Goal: Contribute content: Contribute content

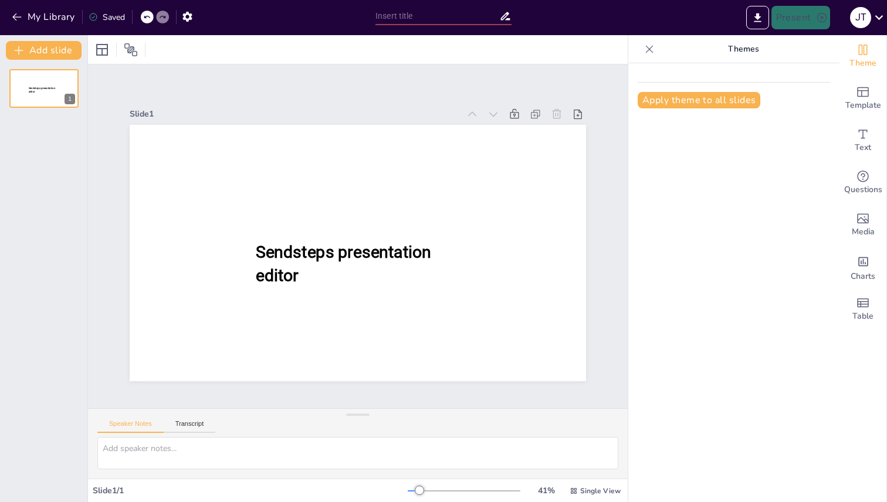
type input "New Sendsteps"
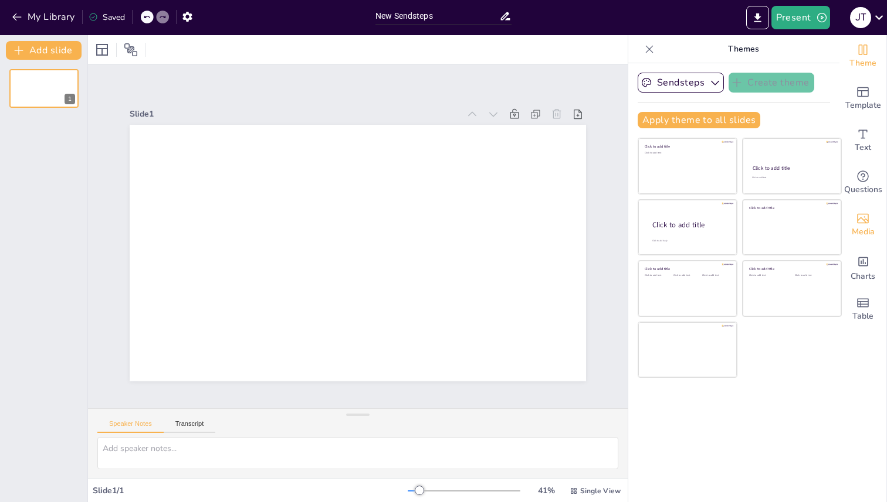
click at [861, 232] on span "Media" at bounding box center [862, 232] width 23 height 13
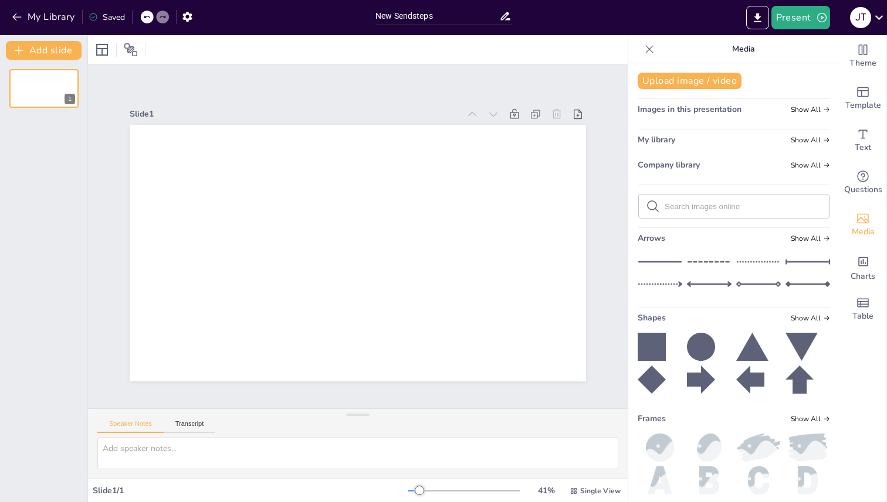
click at [698, 136] on div "My library Show All" at bounding box center [733, 142] width 192 height 16
click at [790, 140] on span "Show All" at bounding box center [809, 140] width 39 height 8
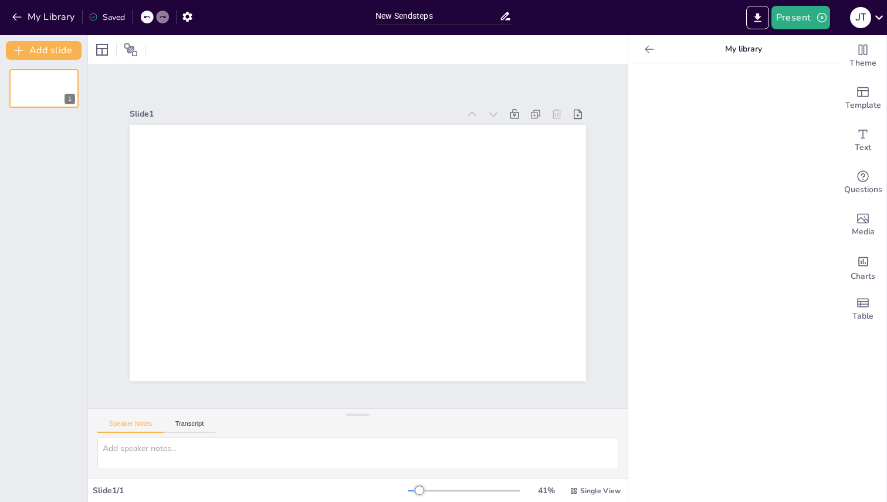
click at [643, 53] on icon at bounding box center [649, 49] width 12 height 12
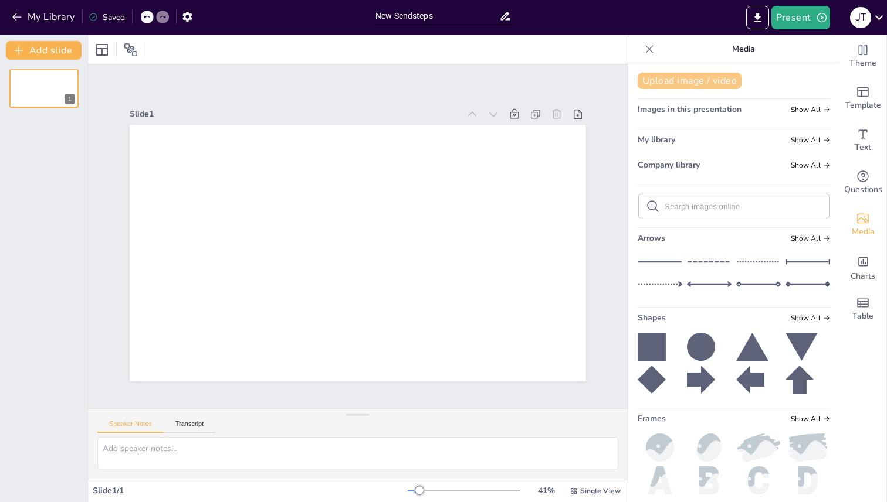
click at [666, 85] on button "Upload image / video" at bounding box center [689, 81] width 104 height 16
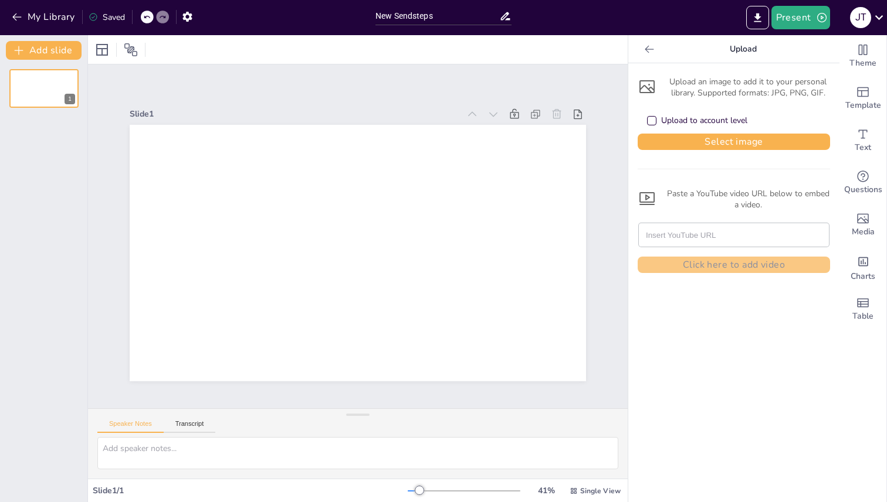
click at [665, 235] on input "text" at bounding box center [734, 234] width 176 height 23
paste input "“Explorando los elementos del conocimiento en la vida cotidiana”"
type input "“Explorando los elementos del conocimiento en la vida cotidiana”"
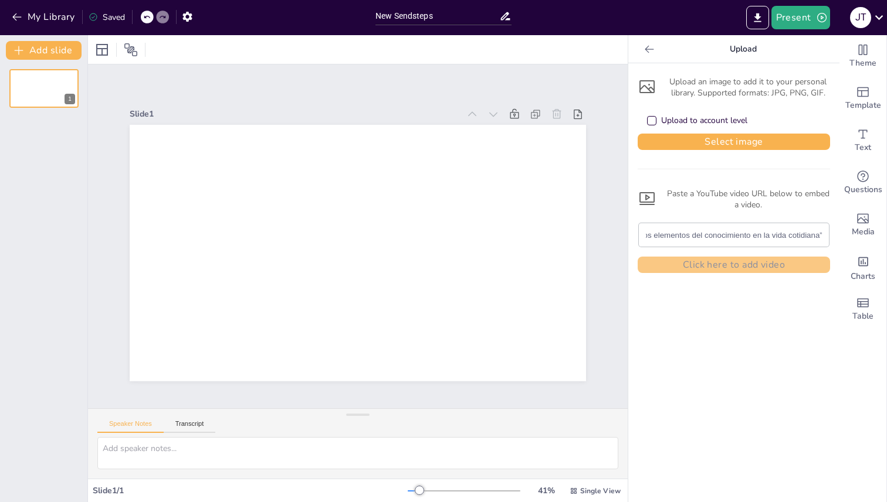
scroll to position [0, 0]
drag, startPoint x: 817, startPoint y: 233, endPoint x: 541, endPoint y: 242, distance: 276.3
click at [541, 242] on div "Document fonts Popular fonts Lato Montserrat Open Sans [PERSON_NAME] Poppins Ra…" at bounding box center [443, 268] width 887 height 467
drag, startPoint x: 633, startPoint y: 234, endPoint x: 764, endPoint y: 233, distance: 130.8
click at [764, 233] on div "“Explorando los elementos del conocimiento en la vida cotidiana”" at bounding box center [734, 234] width 190 height 23
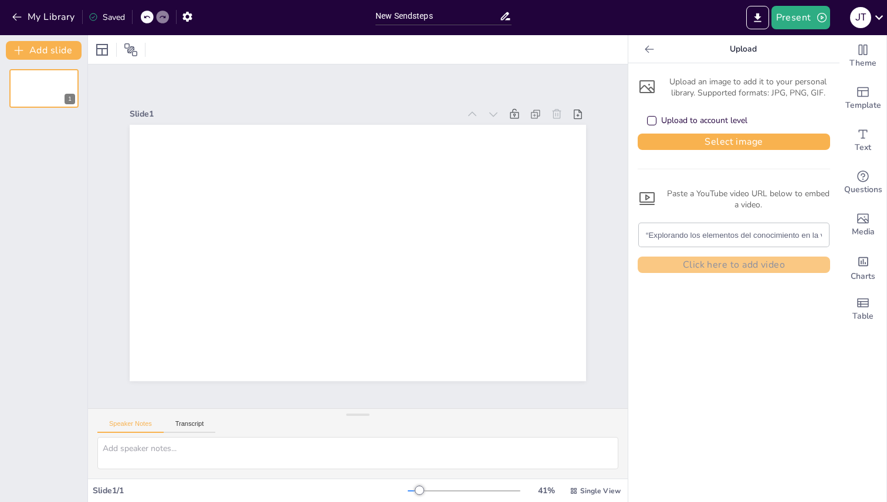
click at [764, 233] on input "“Explorando los elementos del conocimiento en la vida cotidiana”" at bounding box center [734, 234] width 176 height 23
click at [643, 48] on icon at bounding box center [649, 49] width 12 height 12
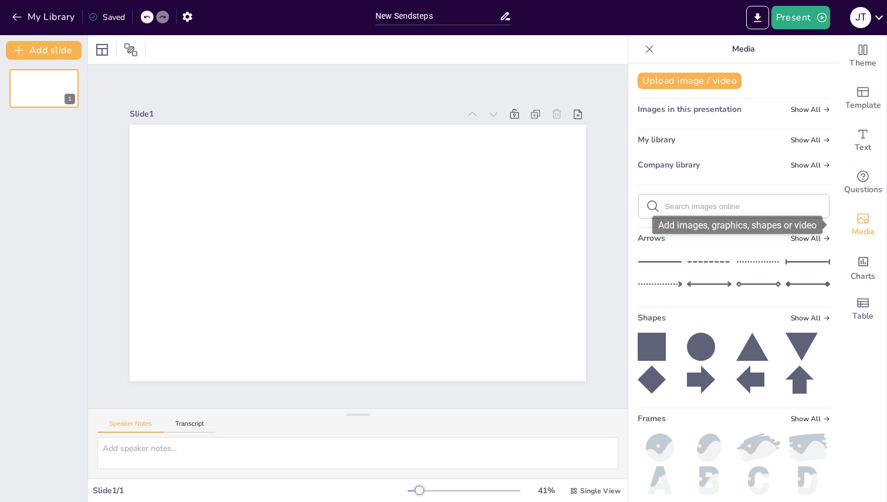
click at [872, 227] on div "Media" at bounding box center [862, 225] width 47 height 42
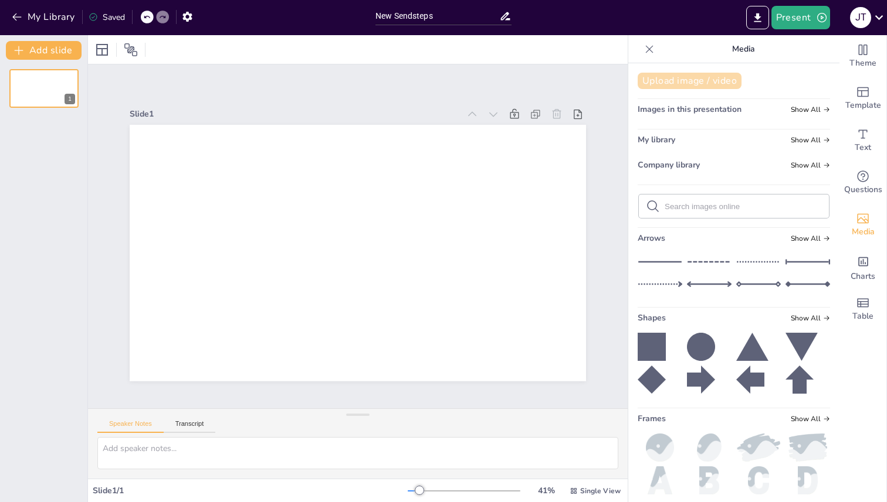
click at [713, 80] on button "Upload image / video" at bounding box center [689, 81] width 104 height 16
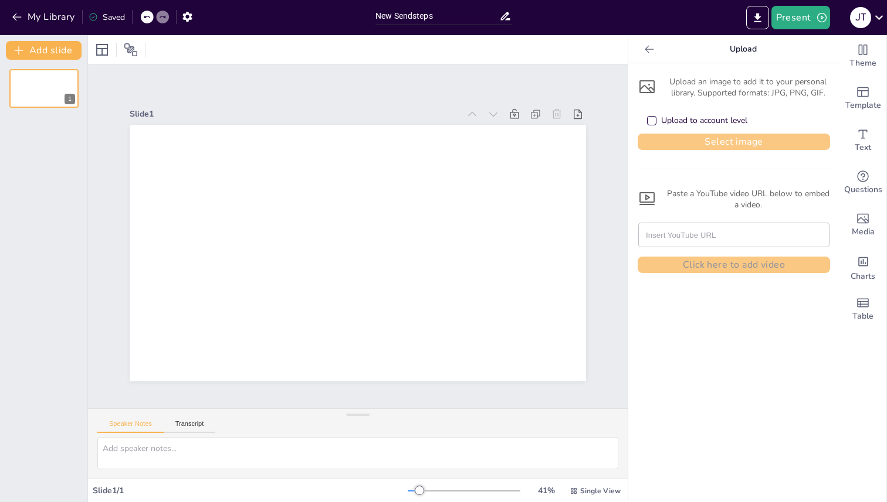
click at [709, 142] on button "Select image" at bounding box center [733, 142] width 192 height 16
click at [32, 4] on div "My Library Saved" at bounding box center [184, 16] width 369 height 33
click at [32, 8] on button "My Library" at bounding box center [44, 17] width 71 height 19
